Goal: Information Seeking & Learning: Learn about a topic

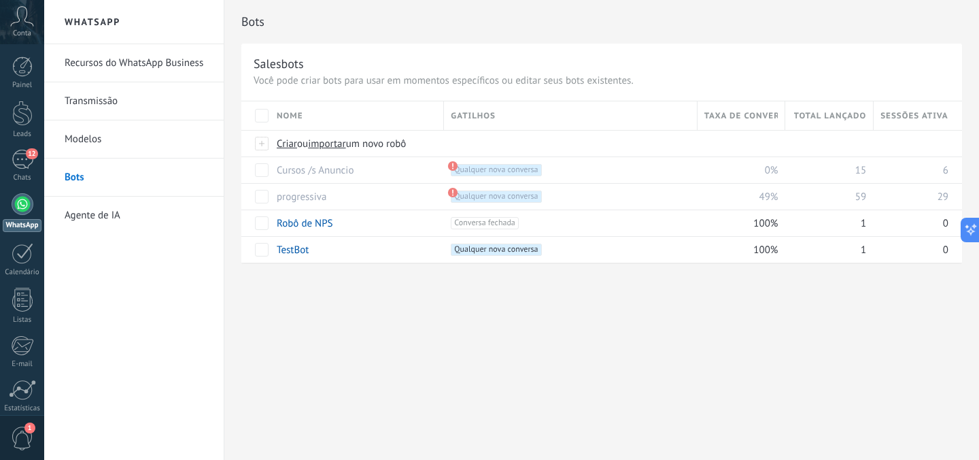
click at [120, 61] on link "Recursos do WhatsApp Business" at bounding box center [137, 63] width 145 height 38
